Goal: Transaction & Acquisition: Purchase product/service

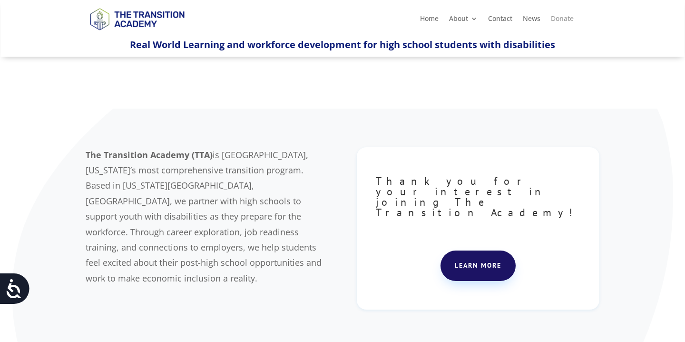
click at [567, 22] on link "Donate" at bounding box center [562, 20] width 23 height 10
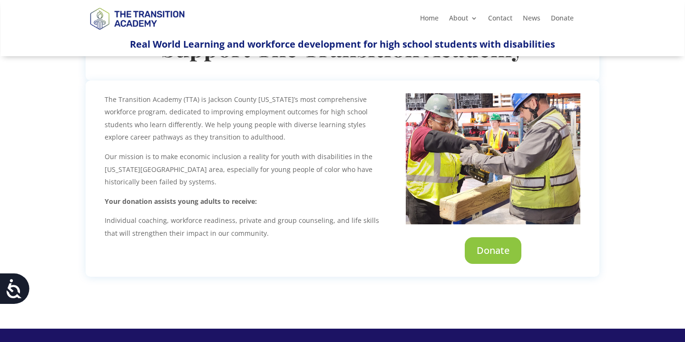
scroll to position [110, 0]
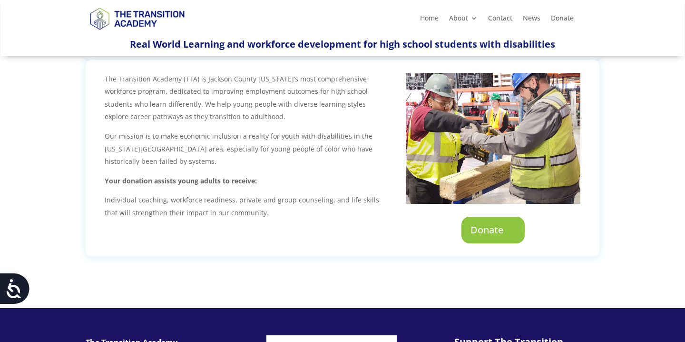
click at [493, 223] on link "Donate" at bounding box center [493, 230] width 63 height 27
